Goal: Navigation & Orientation: Find specific page/section

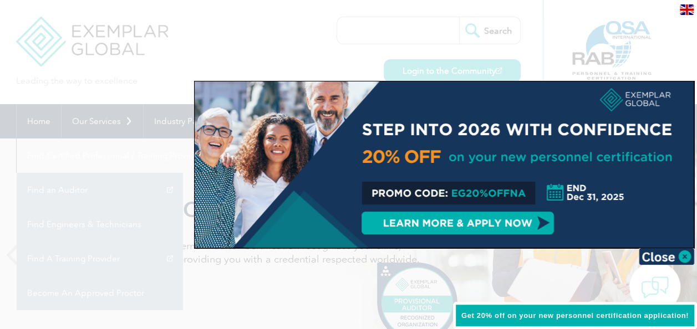
click at [660, 44] on div at bounding box center [348, 164] width 697 height 329
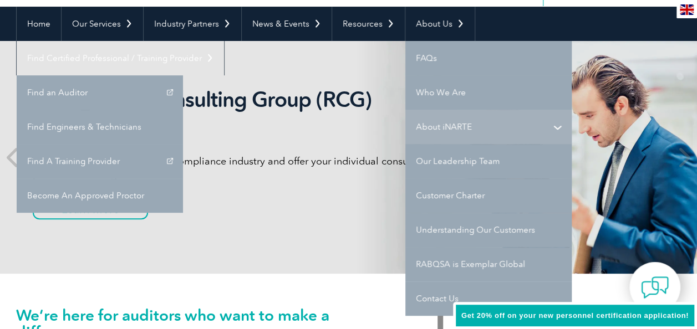
scroll to position [86, 0]
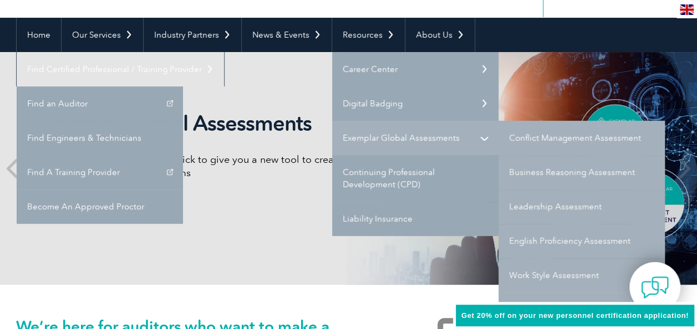
click at [371, 135] on link "Exemplar Global Assessments" at bounding box center [415, 138] width 166 height 34
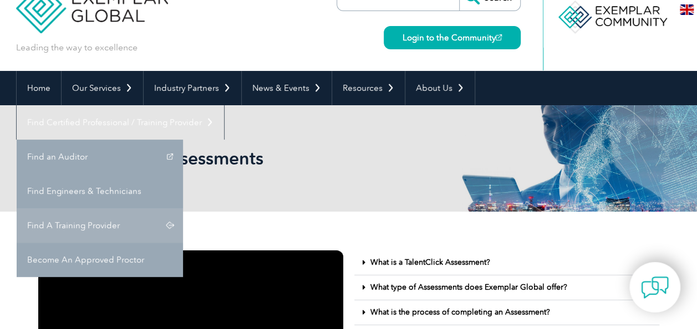
scroll to position [29, 0]
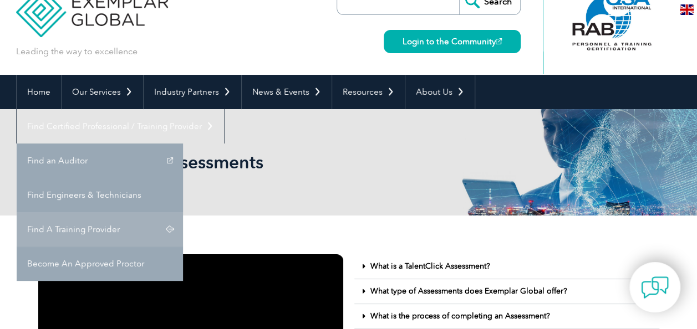
click at [183, 212] on link "Find A Training Provider" at bounding box center [100, 229] width 166 height 34
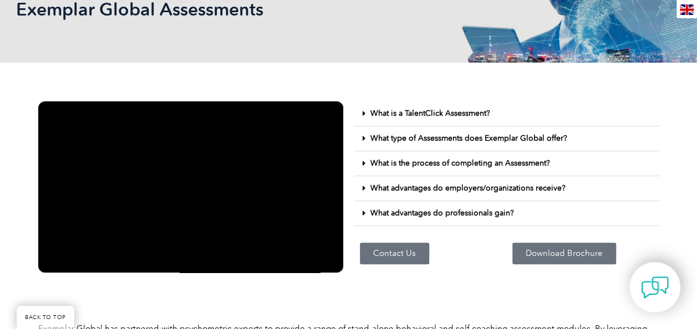
scroll to position [183, 0]
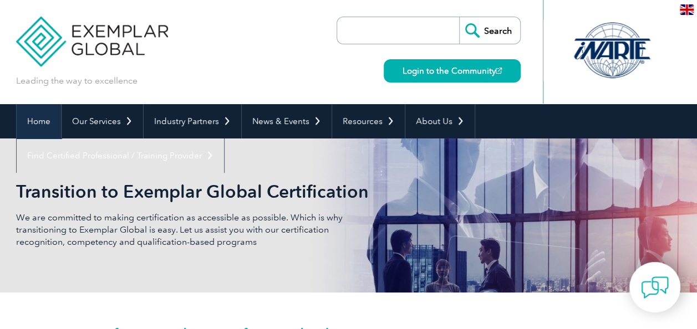
click at [47, 120] on link "Home" at bounding box center [39, 121] width 44 height 34
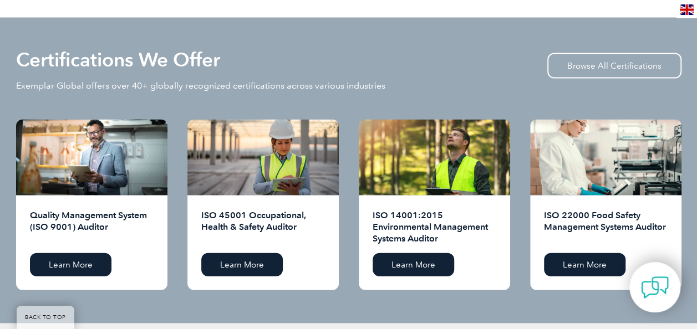
scroll to position [1084, 0]
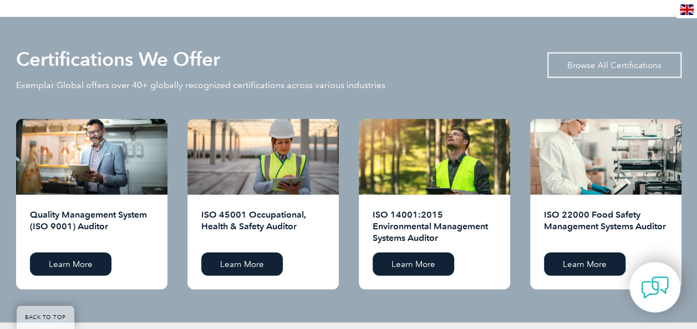
click at [630, 58] on link "Browse All Certifications" at bounding box center [614, 65] width 134 height 25
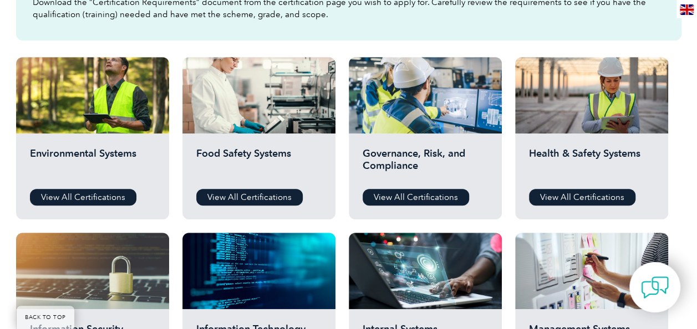
scroll to position [357, 0]
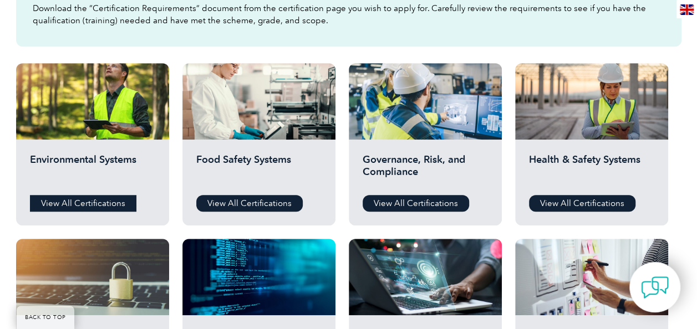
click at [79, 201] on link "View All Certifications" at bounding box center [83, 203] width 106 height 17
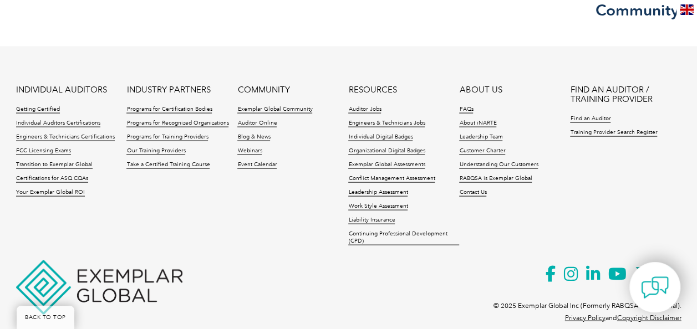
scroll to position [1064, 0]
click at [369, 133] on link "Individual Digital Badges" at bounding box center [380, 137] width 64 height 8
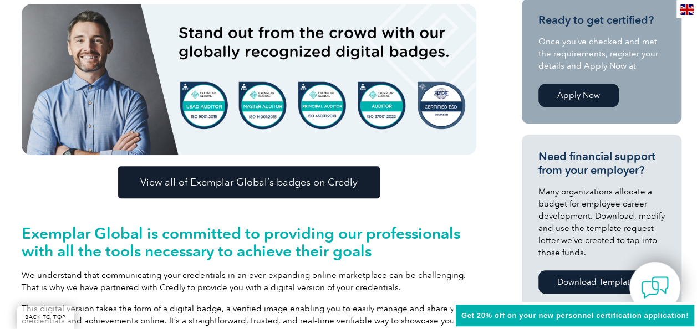
scroll to position [307, 0]
